Goal: Information Seeking & Learning: Learn about a topic

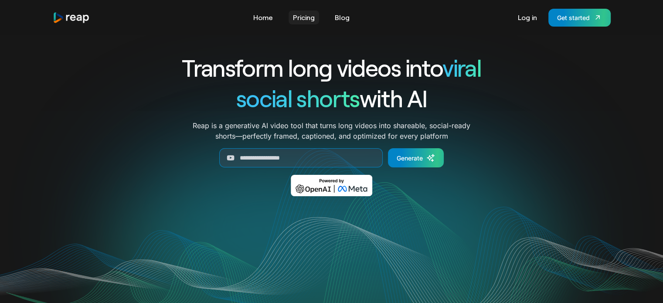
click at [311, 17] on link "Pricing" at bounding box center [304, 17] width 31 height 14
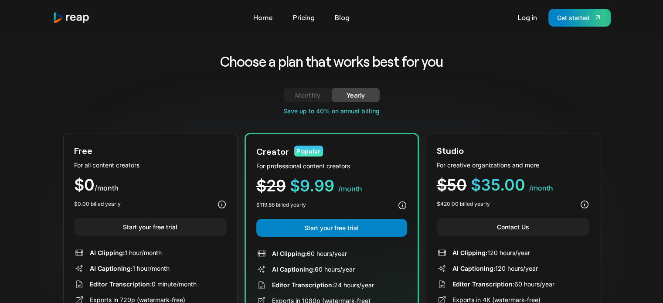
drag, startPoint x: 0, startPoint y: 0, endPoint x: 114, endPoint y: 123, distance: 168.1
